Goal: Task Accomplishment & Management: Manage account settings

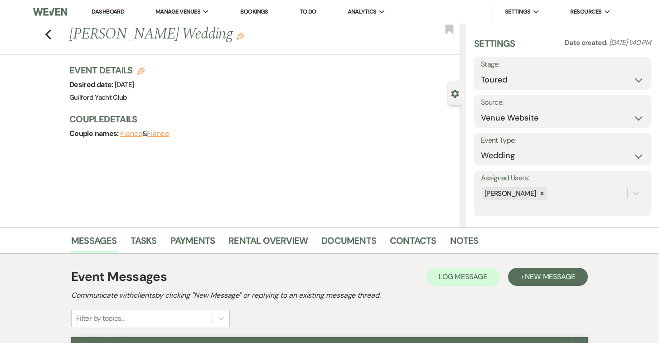
select select "5"
click at [50, 33] on icon "Previous" at bounding box center [48, 34] width 7 height 11
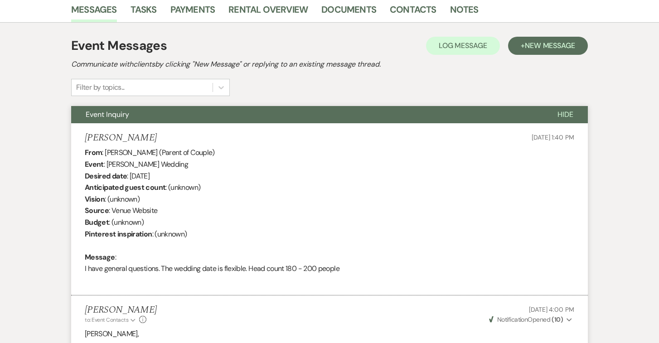
select select "5"
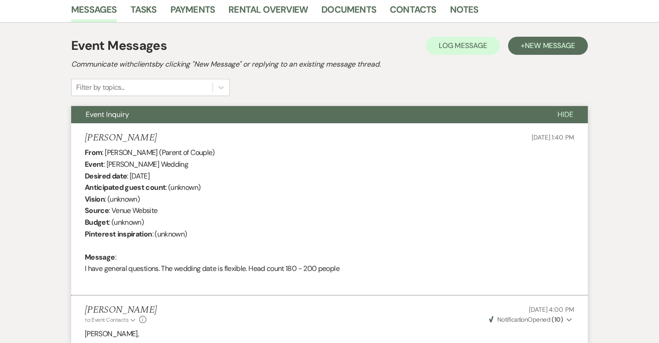
select select "5"
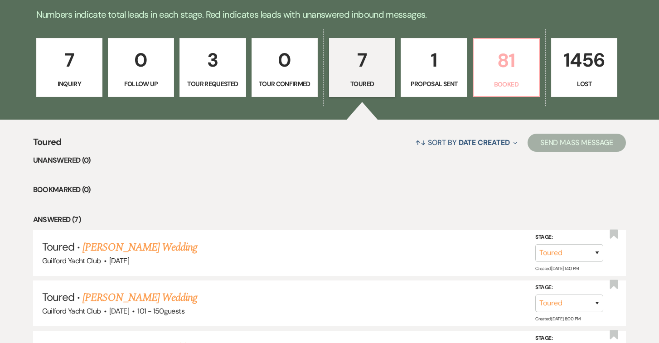
click at [512, 60] on p "81" at bounding box center [506, 60] width 54 height 30
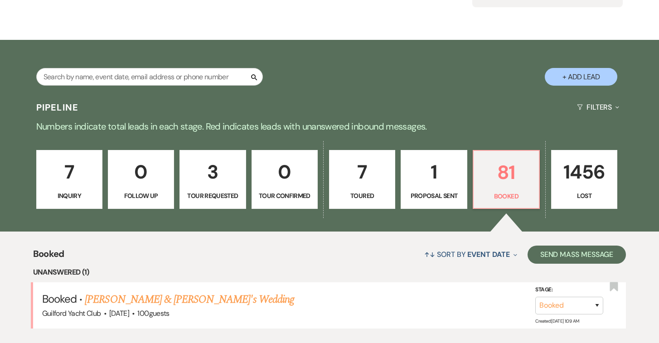
scroll to position [231, 0]
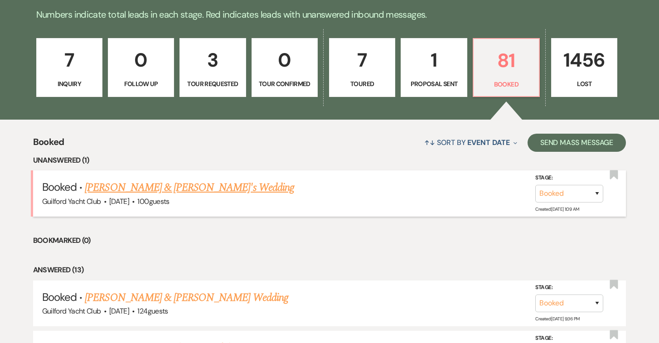
click at [190, 187] on link "[PERSON_NAME] & [PERSON_NAME]'s Wedding" at bounding box center [189, 188] width 209 height 16
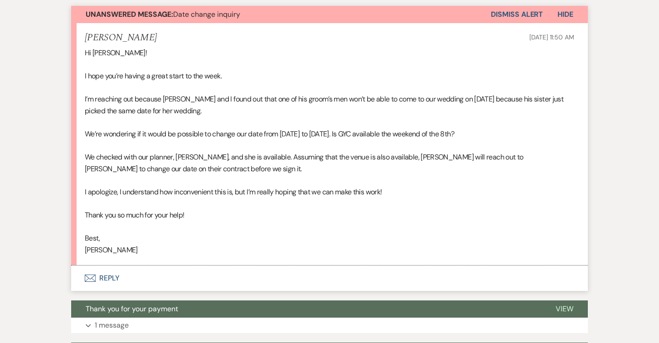
scroll to position [277, 0]
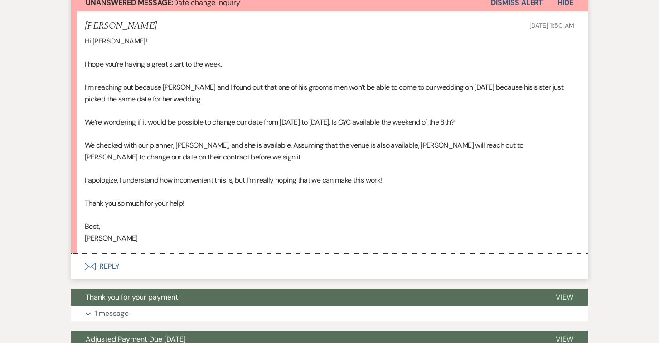
click at [112, 265] on button "Envelope Reply" at bounding box center [329, 266] width 517 height 25
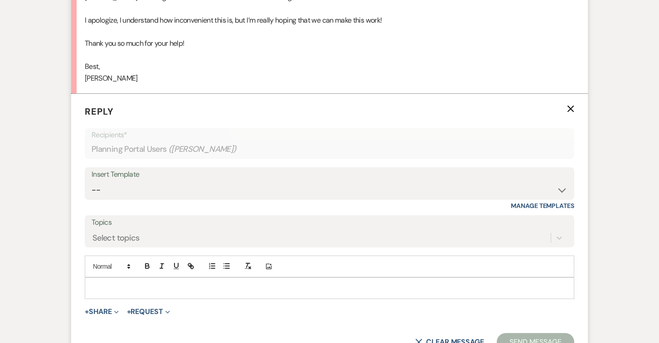
scroll to position [453, 0]
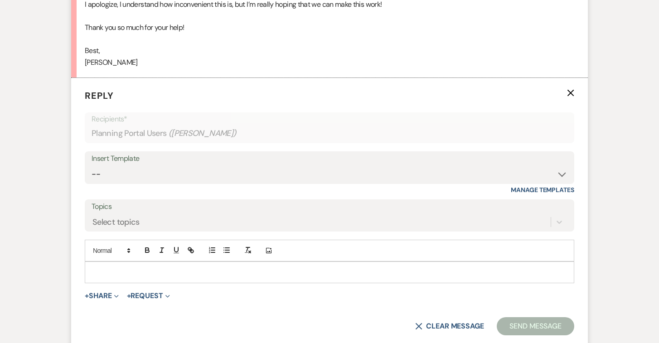
click at [112, 265] on div at bounding box center [329, 272] width 489 height 21
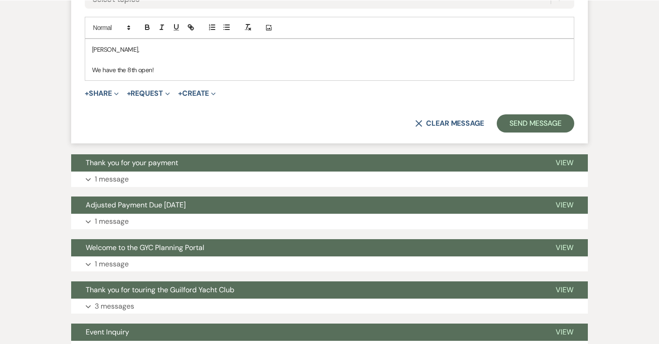
scroll to position [677, 0]
